Goal: Find specific page/section

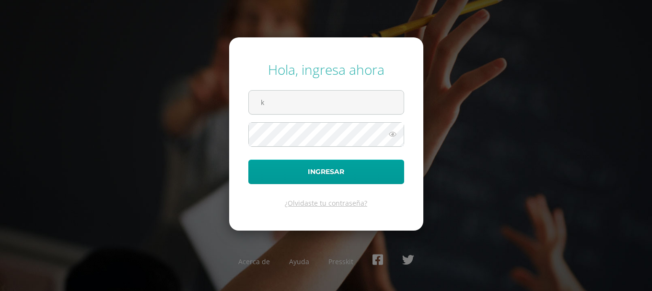
type input "[EMAIL_ADDRESS][DOMAIN_NAME]"
click at [249, 160] on button "Ingresar" at bounding box center [327, 172] width 156 height 24
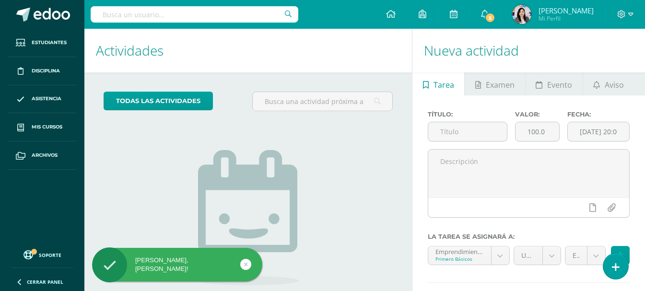
click at [244, 210] on icon at bounding box center [246, 264] width 4 height 11
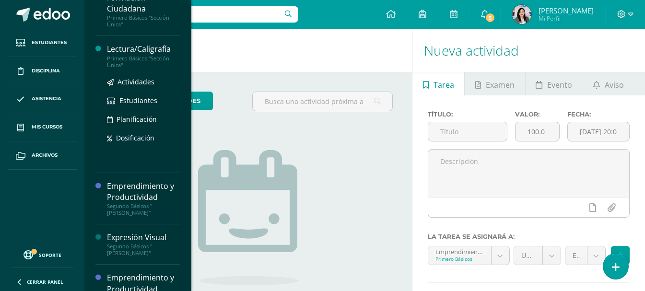
scroll to position [192, 0]
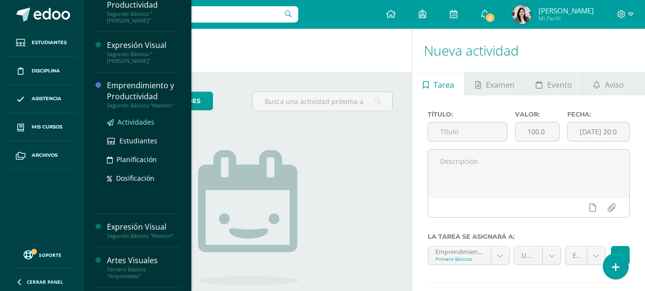
click at [133, 126] on span "Actividades" at bounding box center [136, 122] width 37 height 9
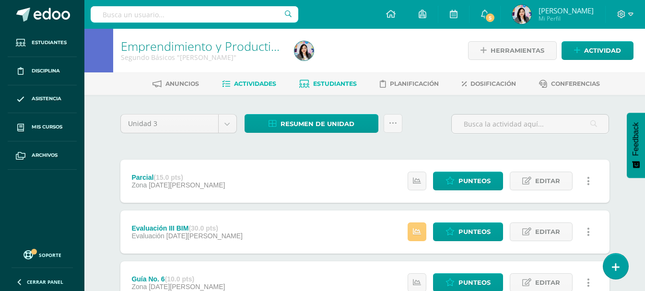
click at [332, 86] on span "Estudiantes" at bounding box center [335, 83] width 44 height 7
